Goal: Find specific page/section: Find specific page/section

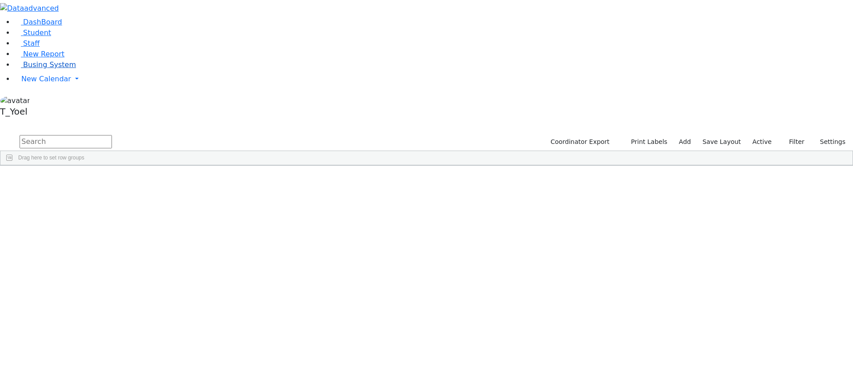
click at [58, 69] on span "Busing System" at bounding box center [49, 64] width 53 height 8
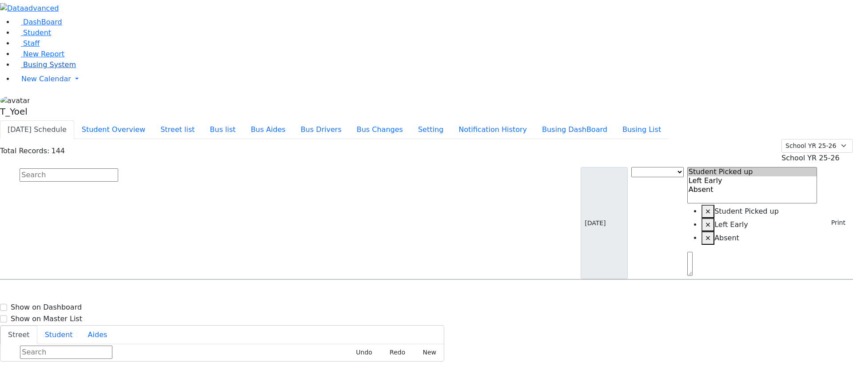
click at [48, 69] on link "Busing System" at bounding box center [45, 64] width 62 height 8
click at [594, 120] on button "Busing DashBoard" at bounding box center [574, 129] width 80 height 19
click at [668, 120] on button "Busing List" at bounding box center [642, 129] width 54 height 19
click at [597, 120] on button "Busing DashBoard" at bounding box center [574, 129] width 80 height 19
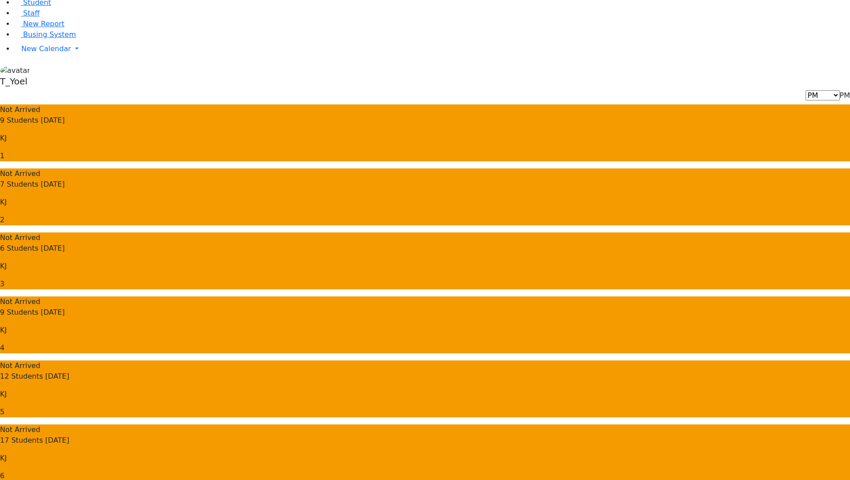
scroll to position [32, 0]
